Goal: Task Accomplishment & Management: Use online tool/utility

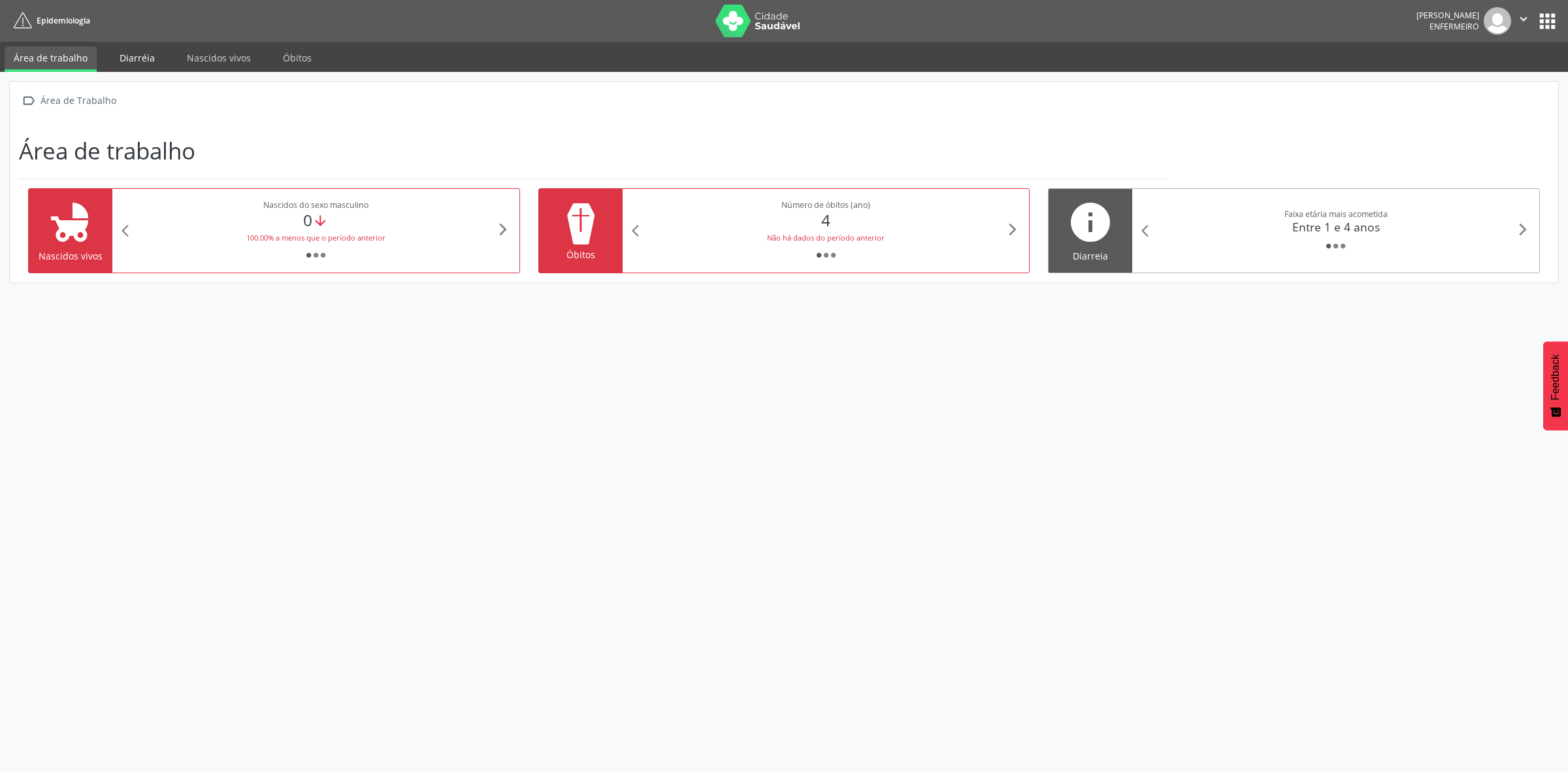
click at [130, 61] on link "Diarréia" at bounding box center [137, 57] width 54 height 23
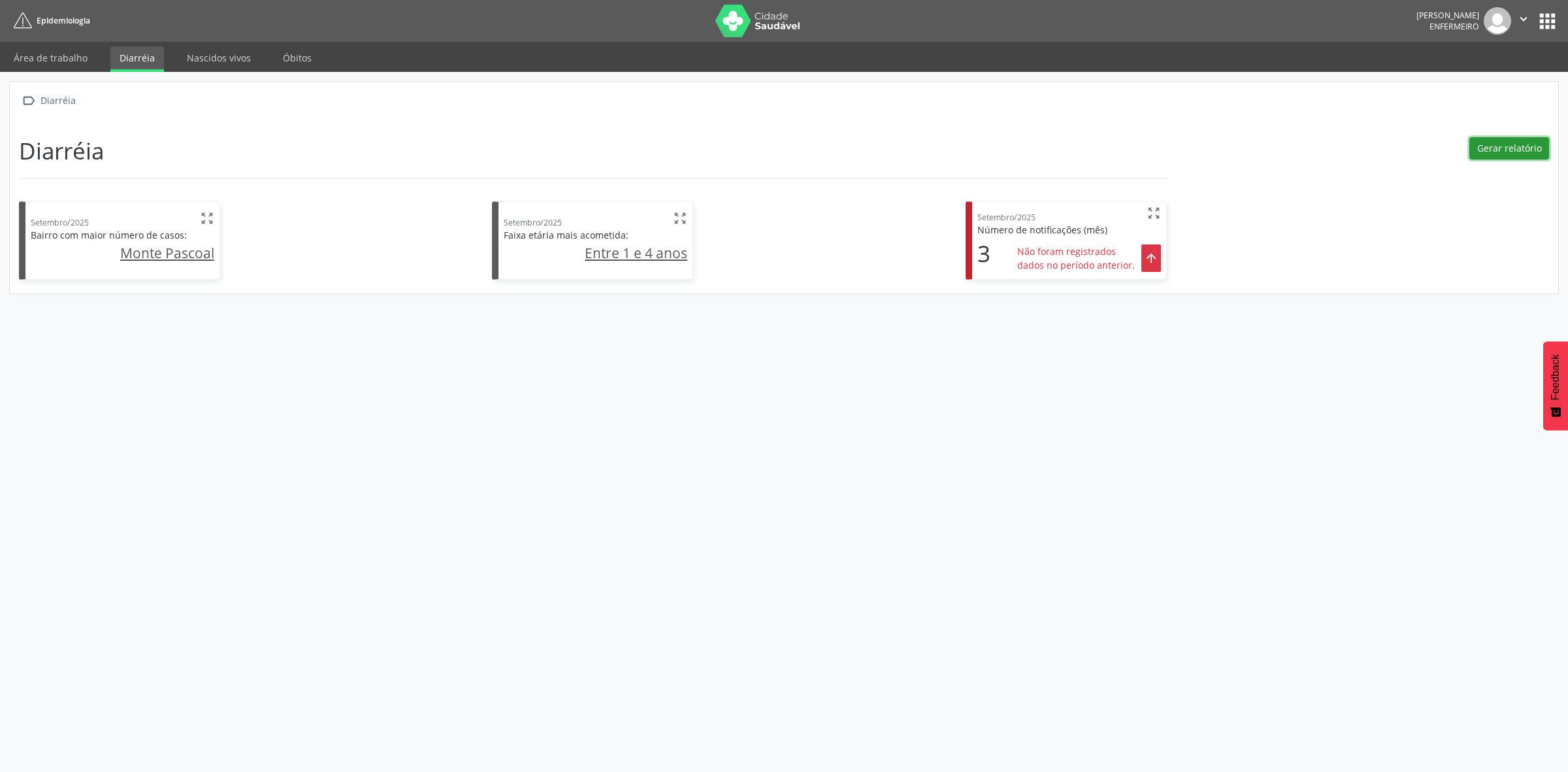
click at [1494, 151] on button "Gerar relatório" at bounding box center [1509, 148] width 80 height 23
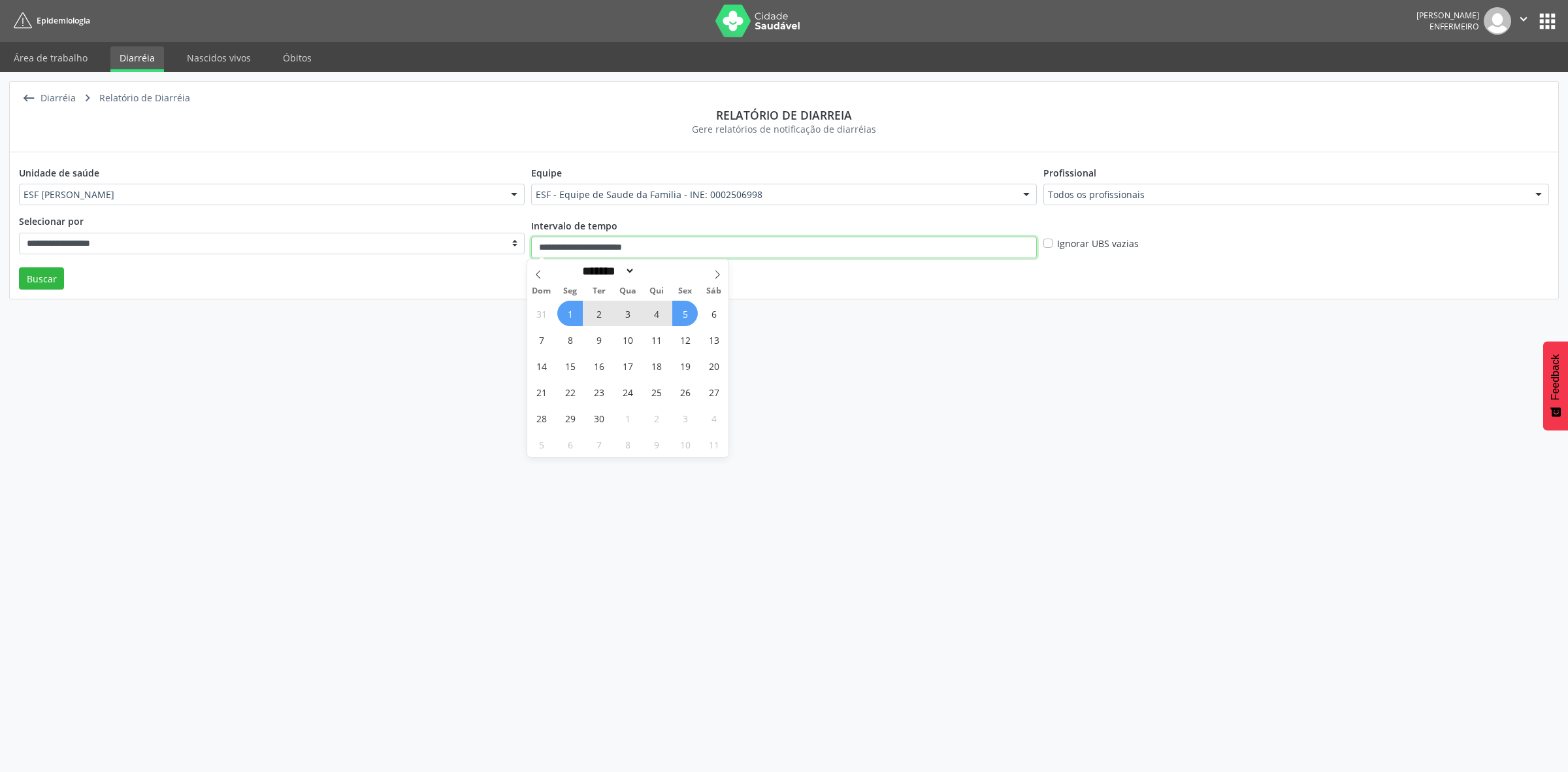
click at [729, 250] on input "**********" at bounding box center [784, 248] width 506 height 23
click at [546, 313] on span "31" at bounding box center [541, 313] width 26 height 26
type input "**********"
click at [715, 309] on span "6" at bounding box center [714, 313] width 26 height 26
click at [47, 283] on button "Buscar" at bounding box center [41, 278] width 45 height 23
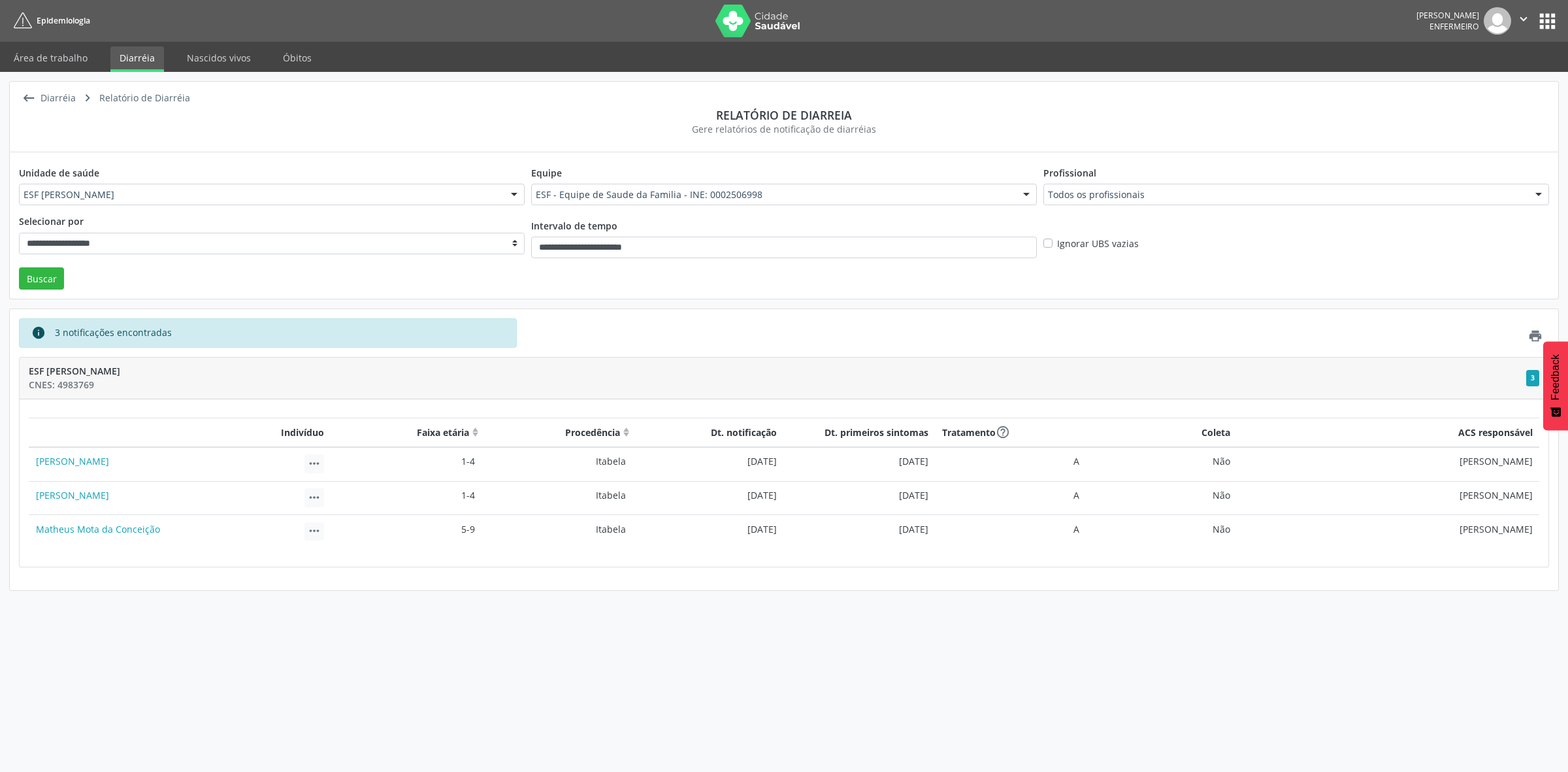
click at [309, 468] on icon "" at bounding box center [314, 463] width 15 height 15
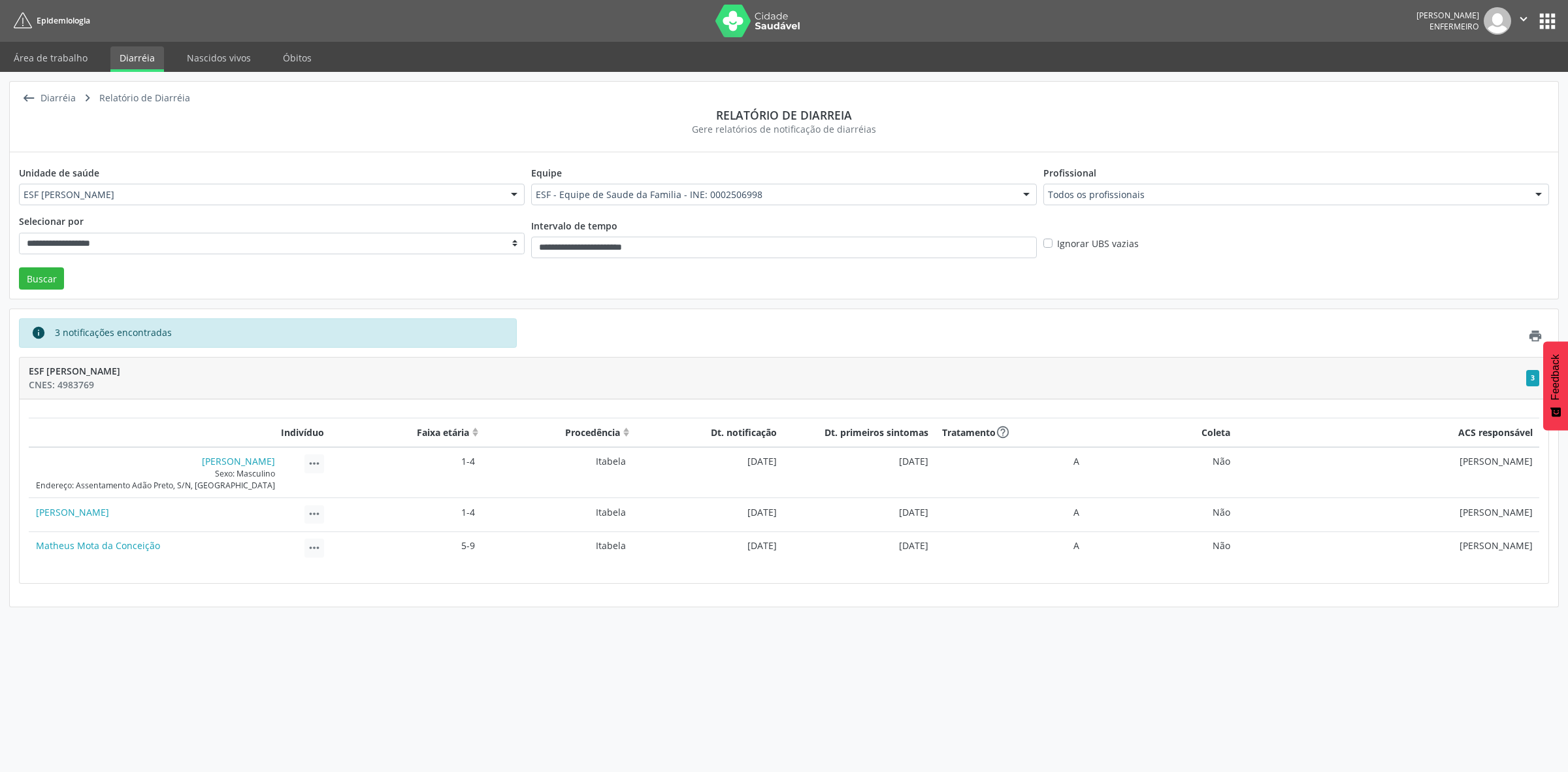
click at [317, 517] on icon "" at bounding box center [314, 514] width 15 height 15
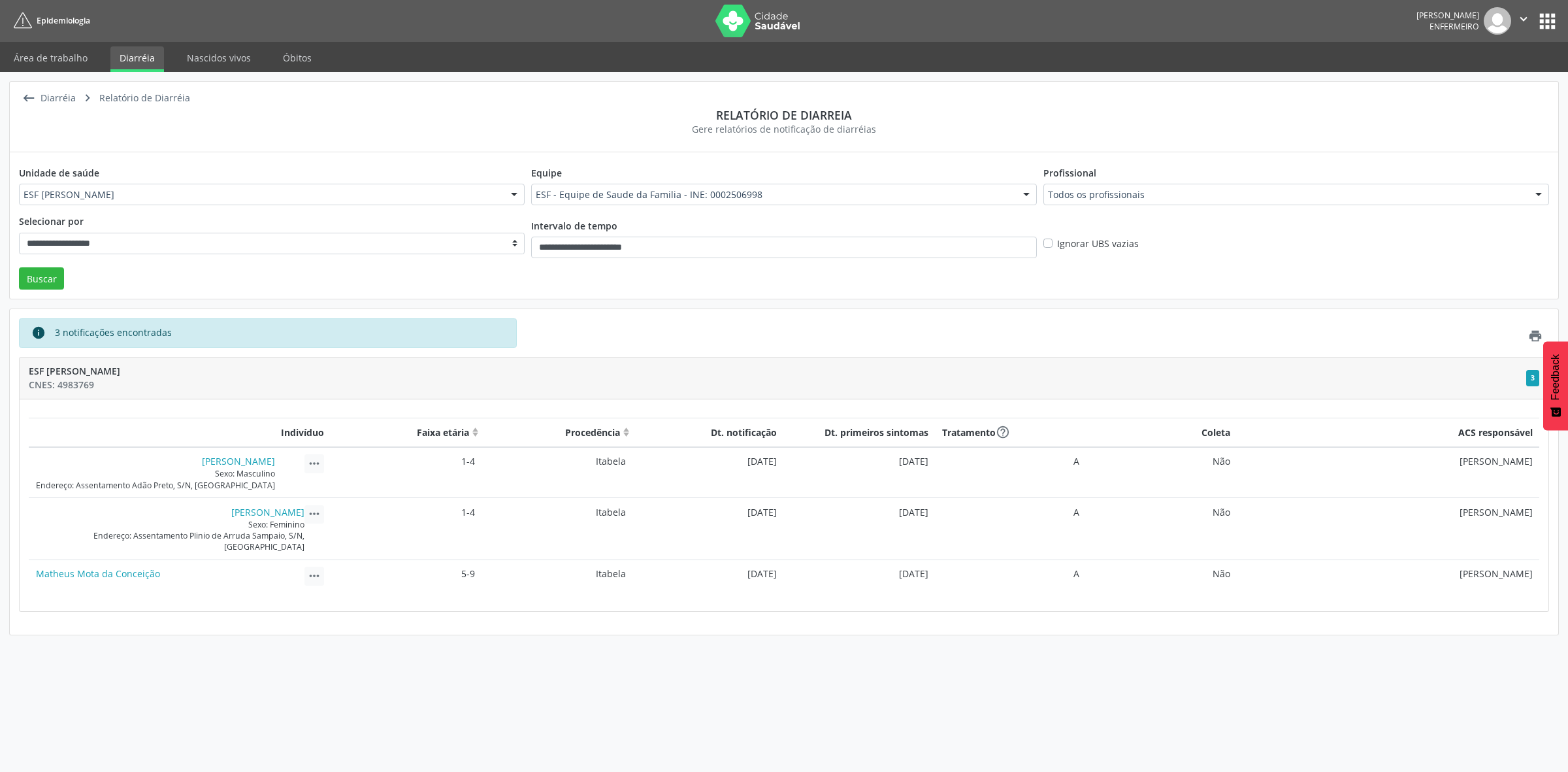
click at [301, 566] on div "Matheus Mota da Conceição Sexo: Masculino Endereço: Assentamento Plinio de Arru…" at bounding box center [179, 576] width 288 height 19
click at [311, 569] on icon "" at bounding box center [314, 576] width 15 height 15
